Goal: Task Accomplishment & Management: Manage account settings

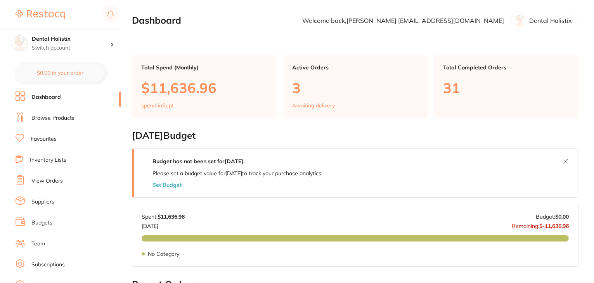
click at [46, 180] on link "View Orders" at bounding box center [46, 181] width 31 height 8
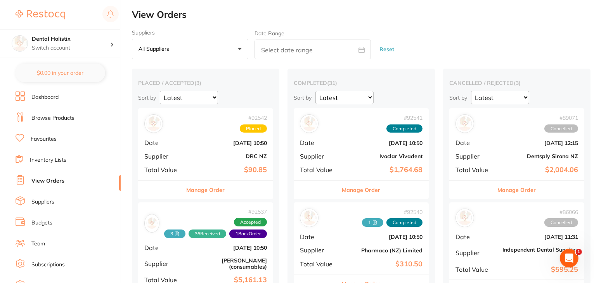
click at [358, 189] on button "Manage Order" at bounding box center [361, 190] width 38 height 19
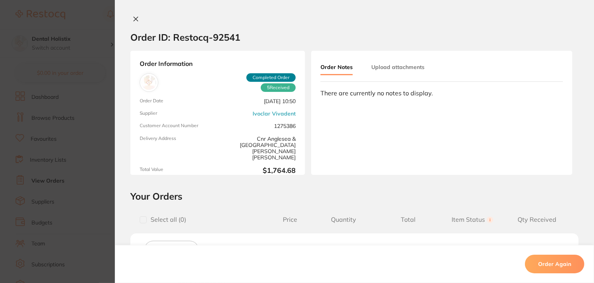
click at [383, 67] on button "Upload attachments" at bounding box center [397, 67] width 53 height 14
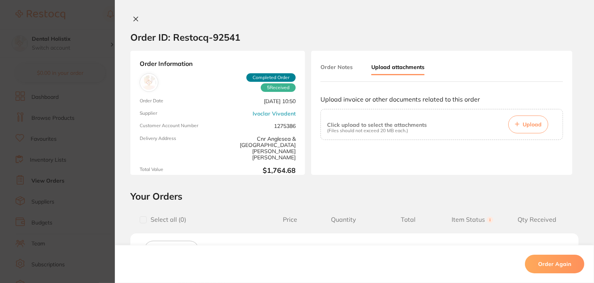
click at [532, 125] on span "Upload" at bounding box center [532, 124] width 19 height 7
click at [137, 19] on button at bounding box center [135, 20] width 11 height 8
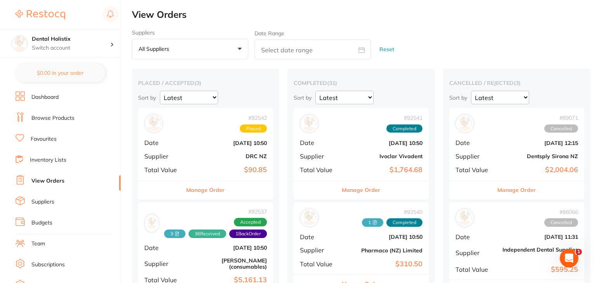
click at [45, 184] on link "View Orders" at bounding box center [47, 181] width 33 height 8
click at [362, 190] on button "Manage Order" at bounding box center [361, 190] width 38 height 19
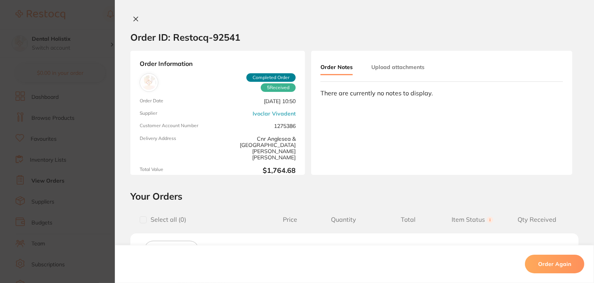
click at [398, 70] on button "Upload attachments" at bounding box center [397, 67] width 53 height 14
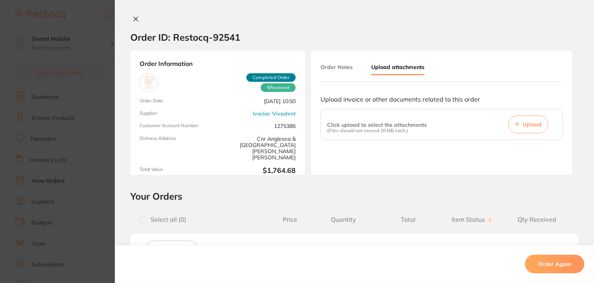
click at [531, 129] on button "Upload" at bounding box center [528, 125] width 40 height 18
click at [523, 126] on span "Upload" at bounding box center [532, 124] width 19 height 7
click at [135, 17] on icon at bounding box center [136, 19] width 4 height 4
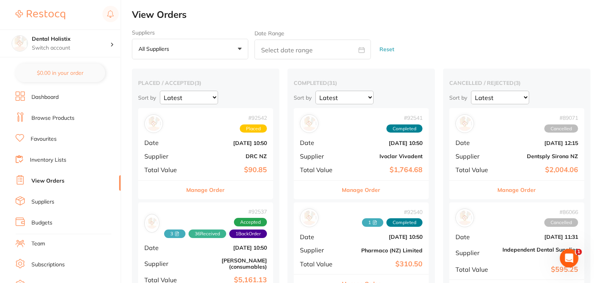
click at [48, 181] on link "View Orders" at bounding box center [47, 181] width 33 height 8
click at [355, 189] on button "Manage Order" at bounding box center [361, 190] width 38 height 19
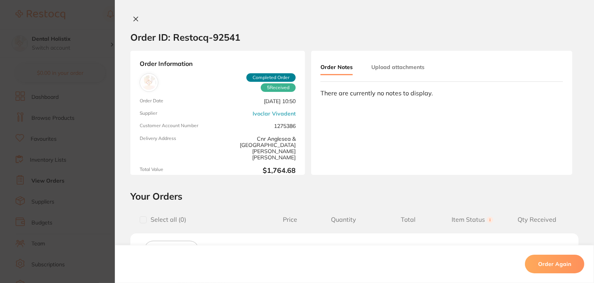
click at [388, 66] on button "Upload attachments" at bounding box center [397, 67] width 53 height 14
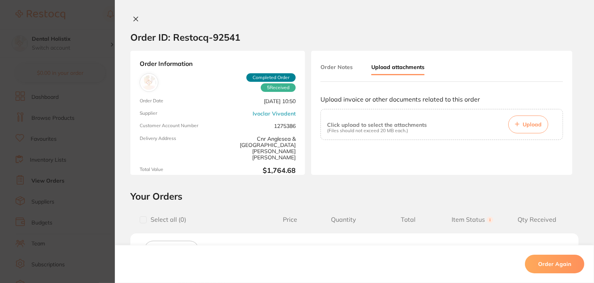
click at [527, 123] on span "Upload" at bounding box center [532, 124] width 19 height 7
drag, startPoint x: 133, startPoint y: 19, endPoint x: 121, endPoint y: 39, distance: 23.2
click at [133, 19] on icon at bounding box center [136, 19] width 6 height 6
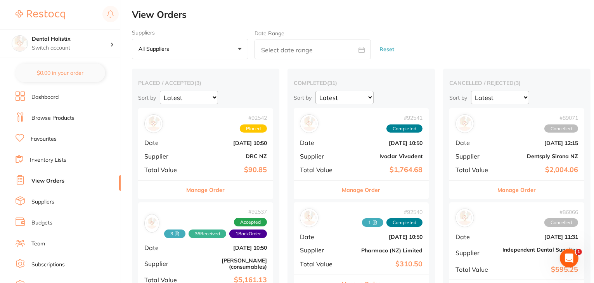
click at [52, 182] on link "View Orders" at bounding box center [47, 181] width 33 height 8
click at [359, 193] on button "Manage Order" at bounding box center [361, 190] width 38 height 19
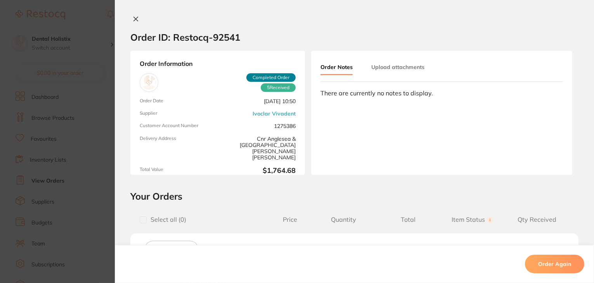
click at [387, 67] on button "Upload attachments" at bounding box center [397, 67] width 53 height 14
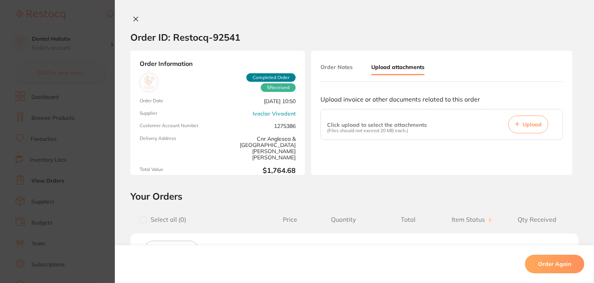
click at [516, 130] on button "Upload" at bounding box center [528, 125] width 40 height 18
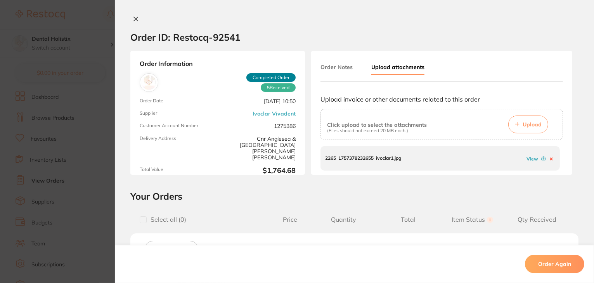
click at [527, 126] on span "Upload" at bounding box center [532, 124] width 19 height 7
click at [519, 126] on button "Upload" at bounding box center [528, 125] width 40 height 18
click at [524, 124] on span "Upload" at bounding box center [532, 124] width 19 height 7
click at [408, 163] on div "2265_1757378257108_ivoclar1.jpg View" at bounding box center [440, 158] width 239 height 24
click at [390, 158] on p "2265_1757378257108_ivoclar1.jpg" at bounding box center [363, 158] width 76 height 5
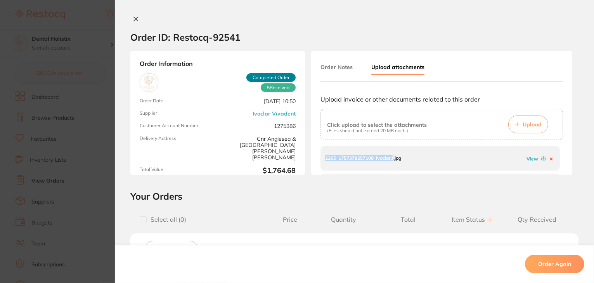
click at [390, 158] on p "2265_1757378257108_ivoclar1.jpg" at bounding box center [363, 158] width 76 height 5
click at [449, 157] on div "2265_1757378257108_ivoclar1.jpg View" at bounding box center [440, 158] width 239 height 24
click at [527, 158] on link "View" at bounding box center [533, 159] width 12 height 6
click at [550, 159] on icon at bounding box center [551, 159] width 2 height 2
click at [550, 158] on icon at bounding box center [551, 159] width 3 height 3
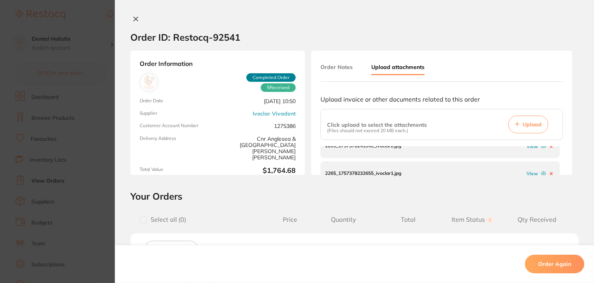
scroll to position [23, 0]
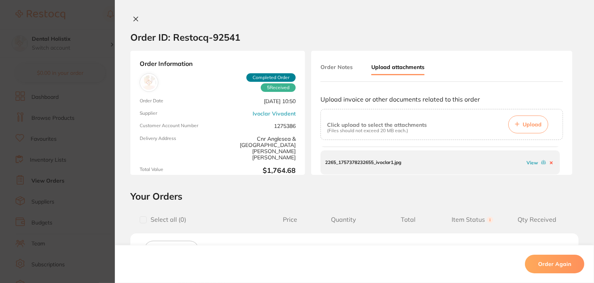
click at [134, 18] on icon at bounding box center [136, 19] width 4 height 4
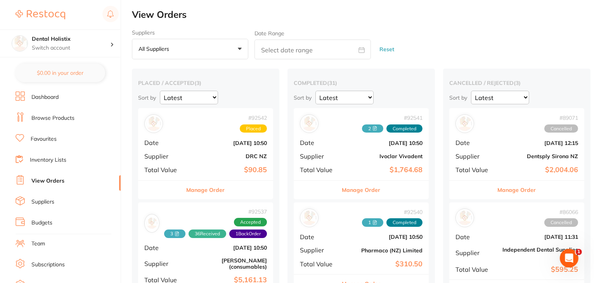
click at [366, 187] on button "Manage Order" at bounding box center [361, 190] width 38 height 19
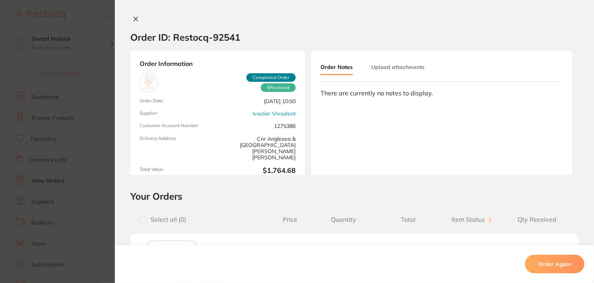
drag, startPoint x: 133, startPoint y: 21, endPoint x: 241, endPoint y: 34, distance: 108.7
click at [138, 21] on button at bounding box center [135, 20] width 11 height 8
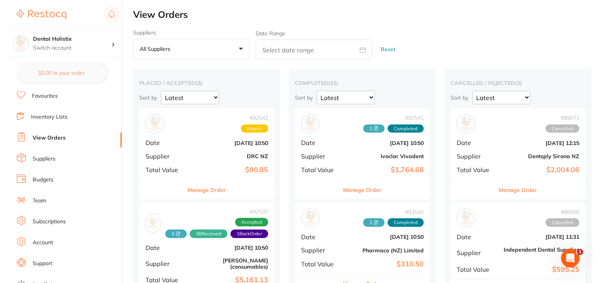
scroll to position [76, 0]
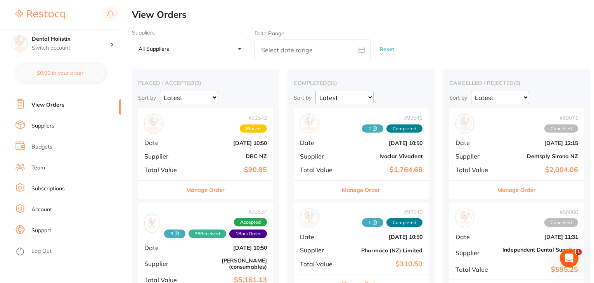
click at [50, 248] on link "Log Out" at bounding box center [41, 252] width 20 height 8
